Goal: Information Seeking & Learning: Learn about a topic

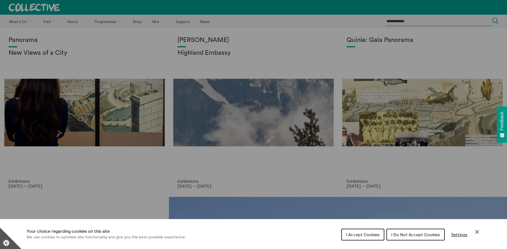
click at [422, 236] on span "I Do Not Accept Cookies" at bounding box center [415, 234] width 49 height 5
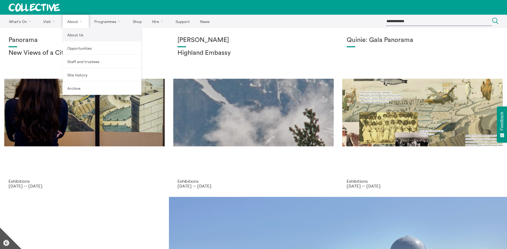
click at [74, 38] on link "About Us" at bounding box center [102, 34] width 79 height 13
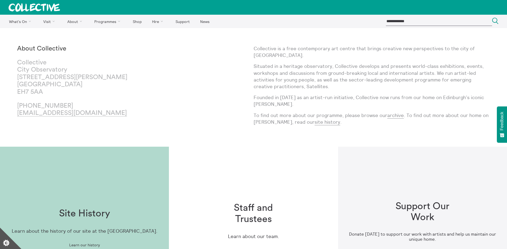
click at [255, 219] on h1 "Staff and Trustees" at bounding box center [253, 214] width 68 height 22
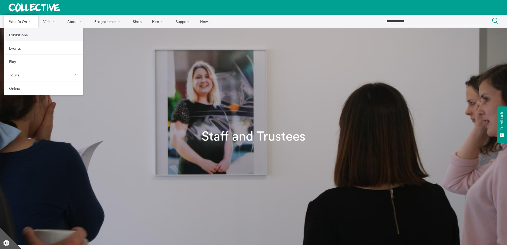
click at [17, 37] on link "Exhibitions" at bounding box center [43, 34] width 79 height 13
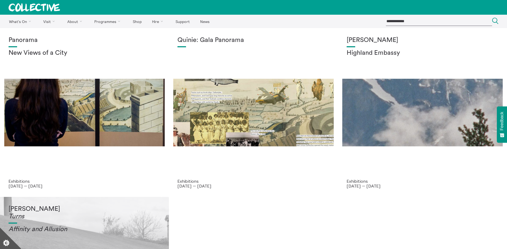
click at [29, 206] on h1 "Tessa Lynch Turns" at bounding box center [85, 213] width 152 height 15
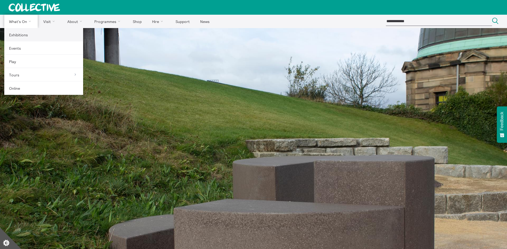
click at [17, 36] on link "Exhibitions" at bounding box center [43, 34] width 79 height 13
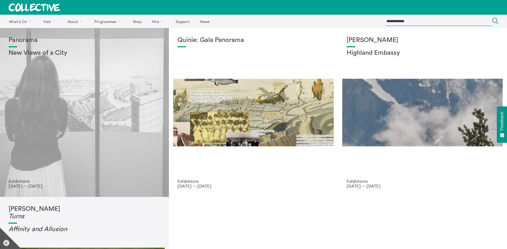
click at [92, 106] on div "Panorama New Views of a City" at bounding box center [85, 108] width 152 height 142
